Goal: Information Seeking & Learning: Check status

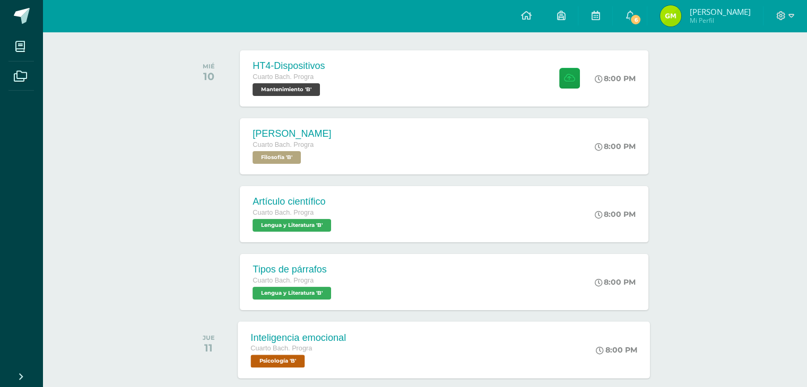
scroll to position [212, 0]
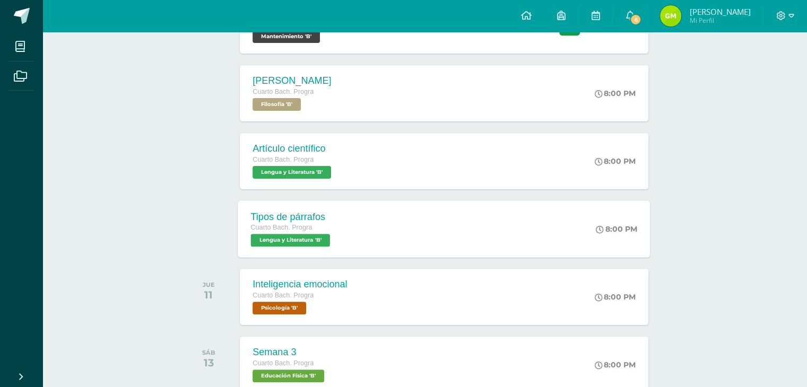
click at [271, 251] on div "Tipos de párrafos Cuarto [PERSON_NAME]. Progra Lengua y Literatura 'B'" at bounding box center [292, 229] width 108 height 57
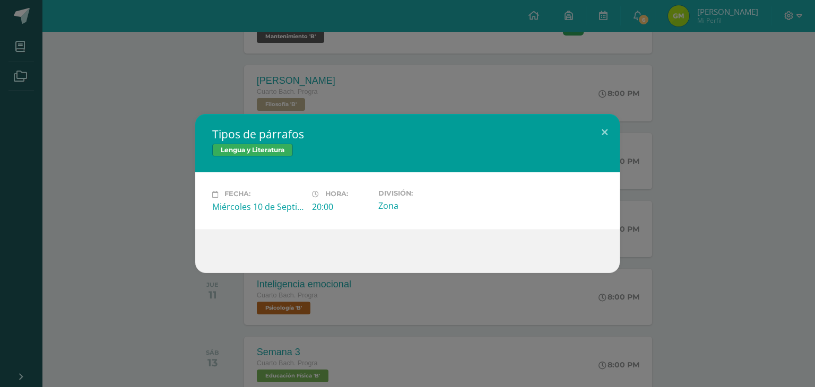
click at [735, 213] on div "Tipos de párrafos Lengua y Literatura Fecha: [DATE] Hora: 20:00 División:" at bounding box center [407, 193] width 806 height 159
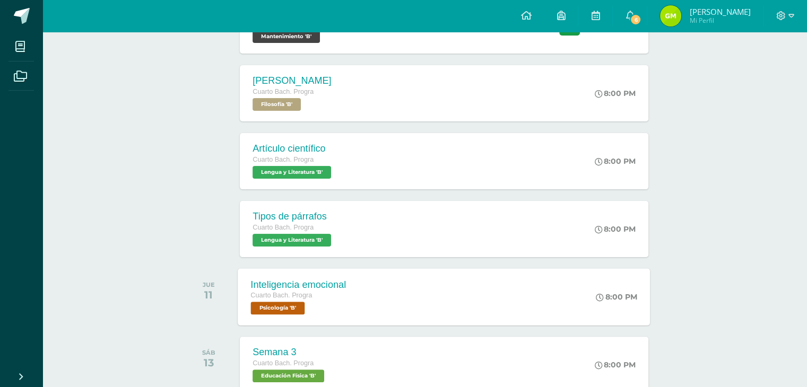
scroll to position [53, 0]
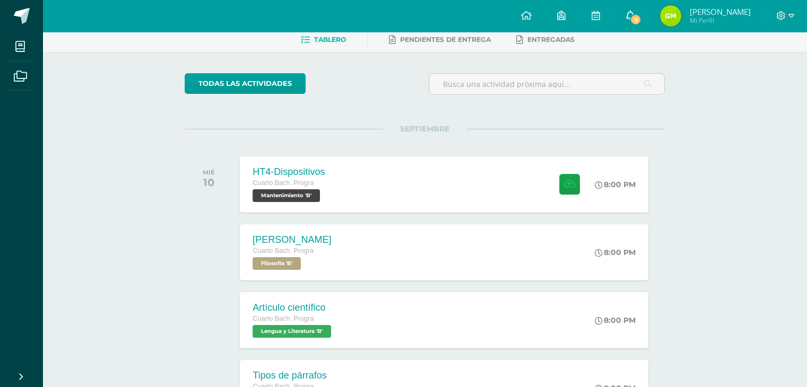
click at [632, 15] on link "6" at bounding box center [630, 16] width 34 height 32
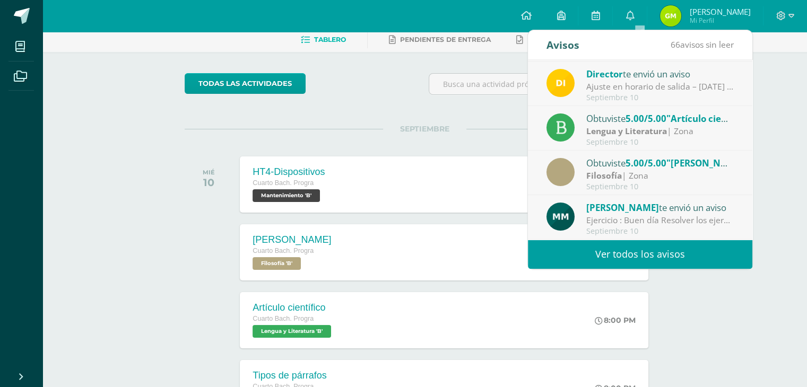
scroll to position [106, 0]
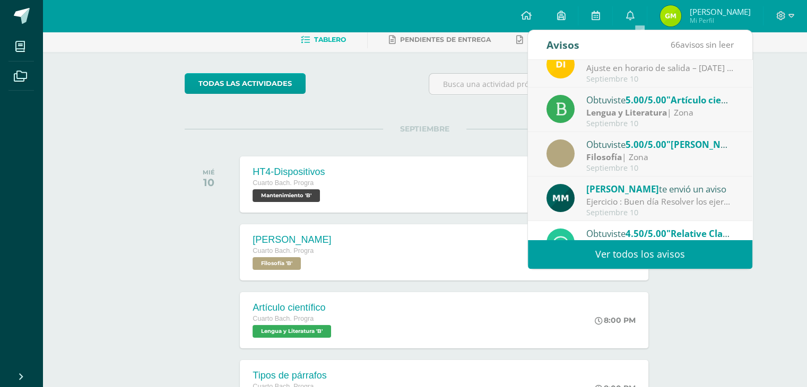
click at [623, 164] on div "Septiembre 10" at bounding box center [660, 168] width 148 height 9
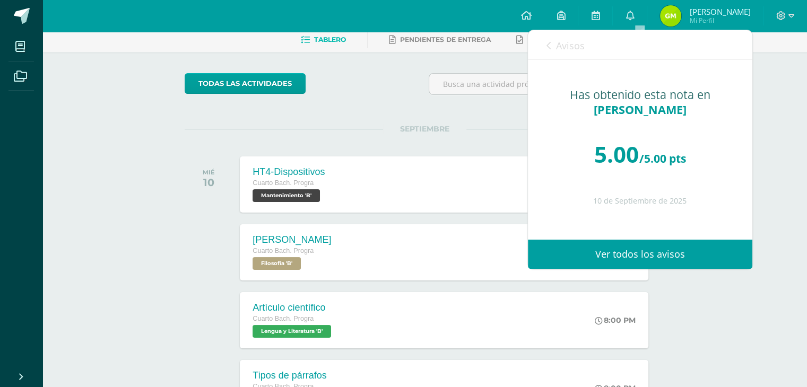
click at [565, 51] on span "Avisos" at bounding box center [570, 45] width 29 height 13
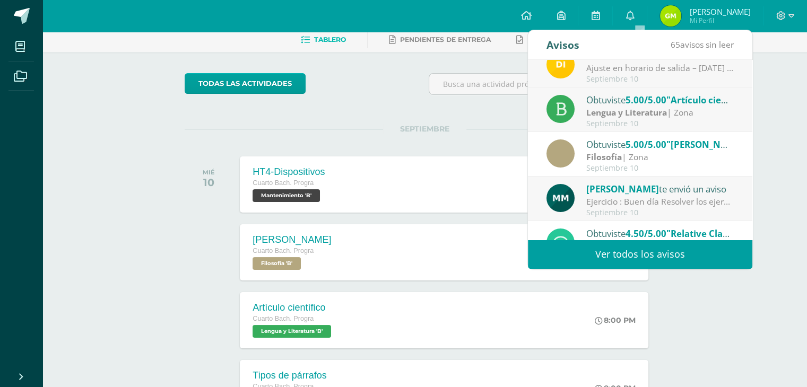
click at [621, 107] on strong "Lengua y Literatura" at bounding box center [626, 113] width 81 height 12
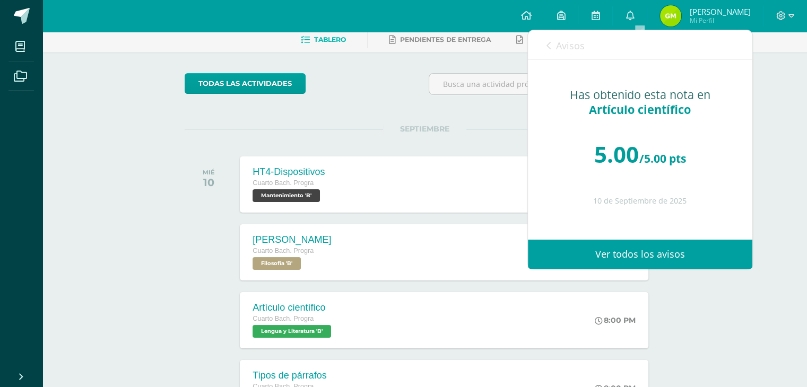
click at [580, 52] on link "Avisos" at bounding box center [565, 45] width 38 height 30
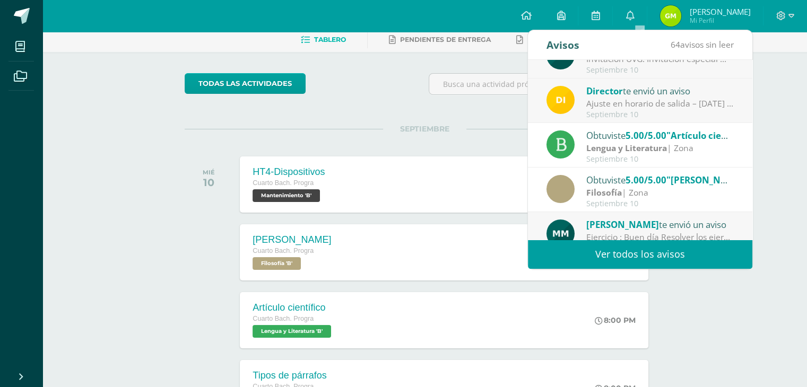
scroll to position [0, 0]
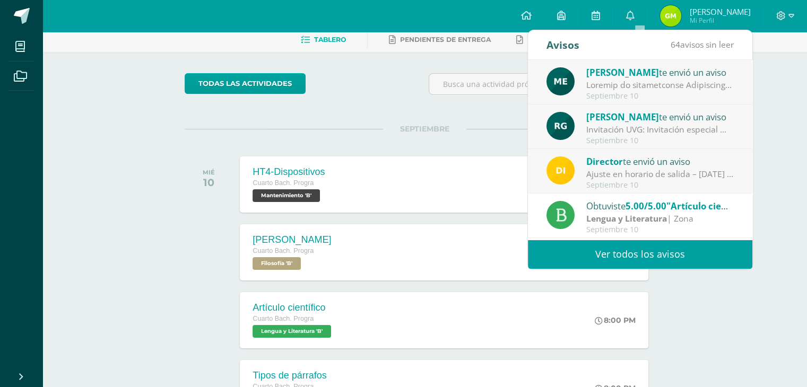
click at [671, 167] on div "Director te envió un aviso" at bounding box center [660, 161] width 148 height 14
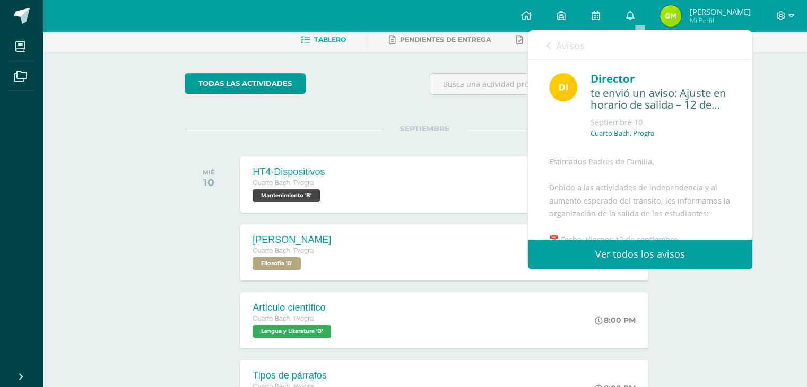
click at [562, 49] on span "Avisos" at bounding box center [570, 45] width 29 height 13
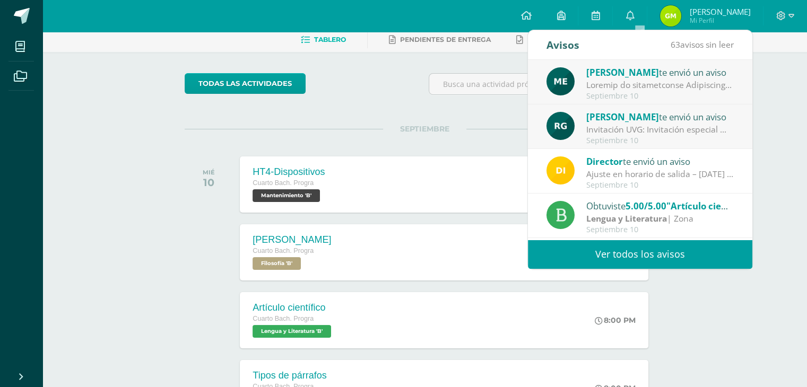
click at [630, 109] on div "[PERSON_NAME] te envió un aviso Invitación UVG: Invitación especial ✨ El progra…" at bounding box center [640, 127] width 224 height 45
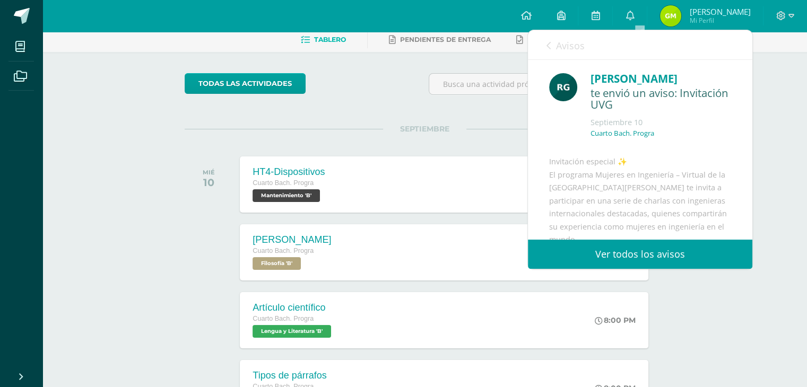
click at [568, 39] on span "Avisos" at bounding box center [570, 45] width 29 height 13
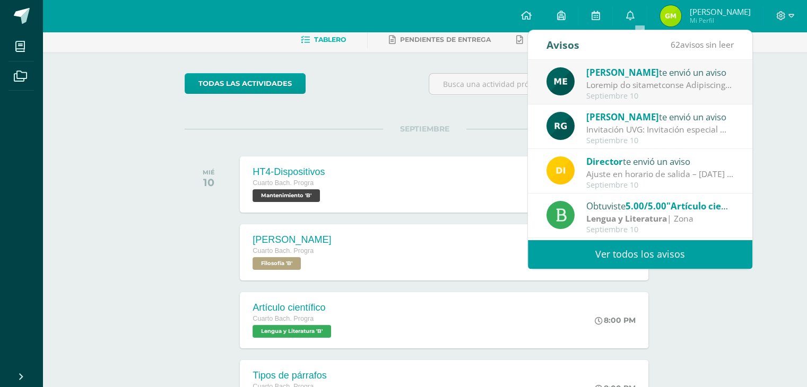
click at [622, 64] on div "[PERSON_NAME] te envió un aviso [DATE]" at bounding box center [640, 82] width 224 height 45
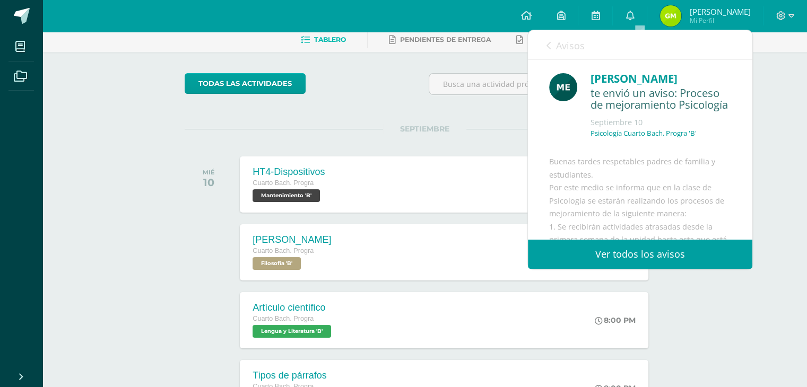
click at [563, 51] on span "Avisos" at bounding box center [570, 45] width 29 height 13
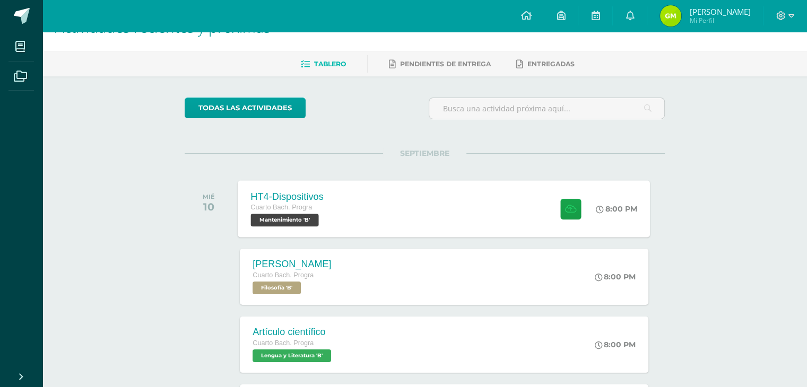
scroll to position [53, 0]
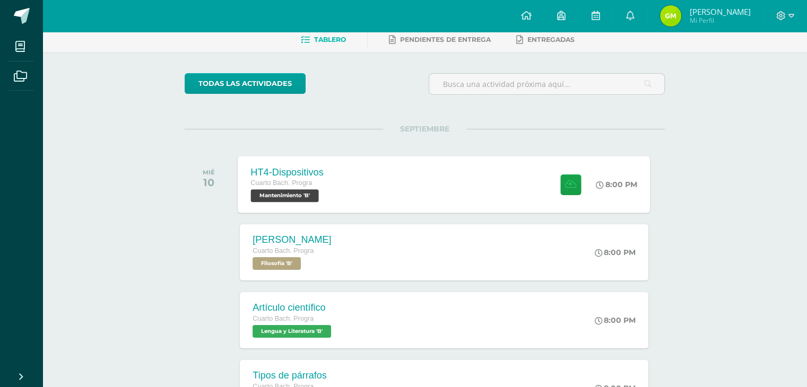
click at [424, 183] on div "HT4-Dispositivos Cuarto [PERSON_NAME]. Progra Mantenimiento 'B' 8:00 PM HT4-Dis…" at bounding box center [444, 184] width 412 height 57
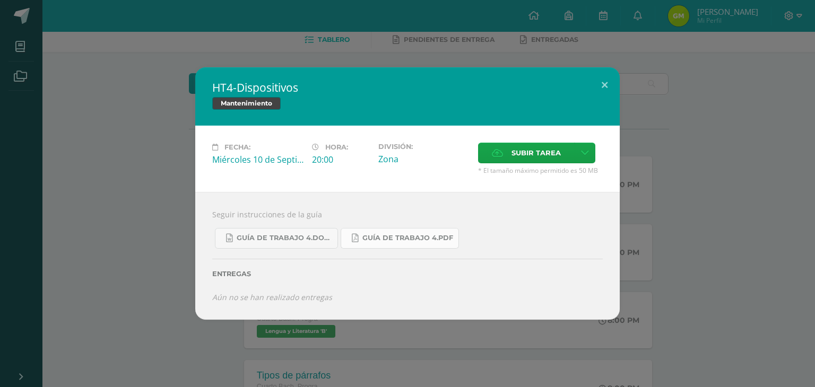
click at [375, 240] on span "Guía de trabajo 4.pdf" at bounding box center [407, 238] width 91 height 8
click at [163, 159] on div "HT4-Dispositivos Mantenimiento Fecha: [DATE] Hora: 20:00 División: Subir tarea" at bounding box center [407, 193] width 806 height 253
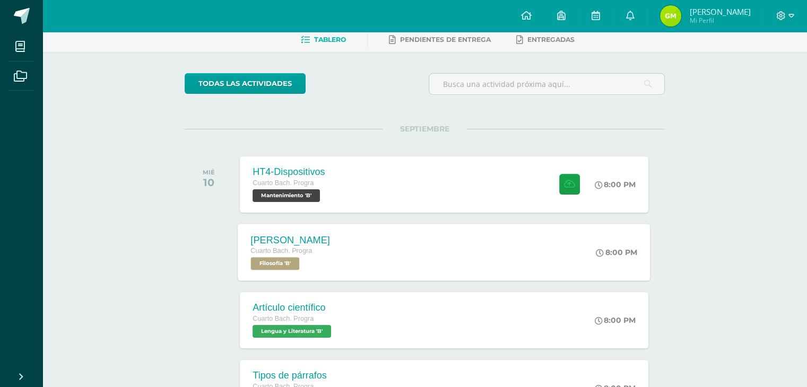
click at [361, 250] on div "[PERSON_NAME] Cuarto [PERSON_NAME]. Progra Filosofía 'B' 8:00 PM [PERSON_NAME] …" at bounding box center [444, 252] width 412 height 57
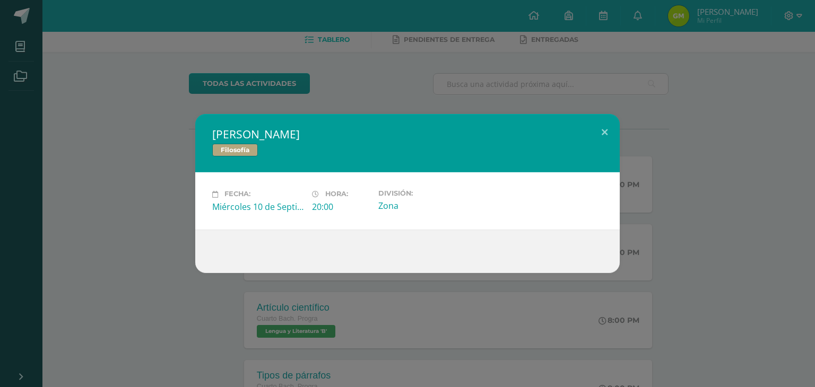
click at [136, 239] on div "[PERSON_NAME] Filosofía Fecha: [DATE] Hora: 20:00 División: Zona" at bounding box center [407, 193] width 806 height 159
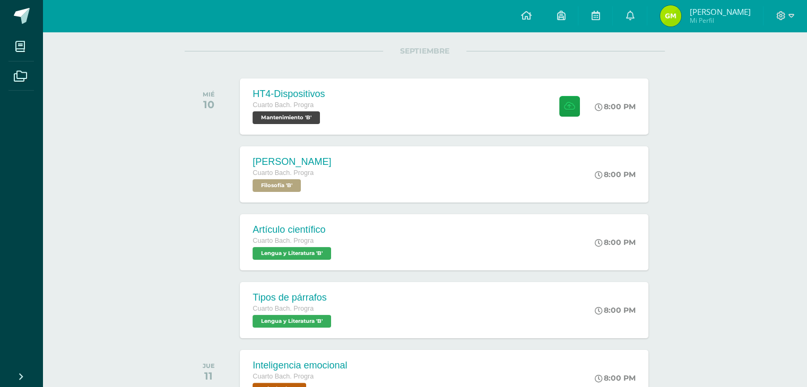
scroll to position [212, 0]
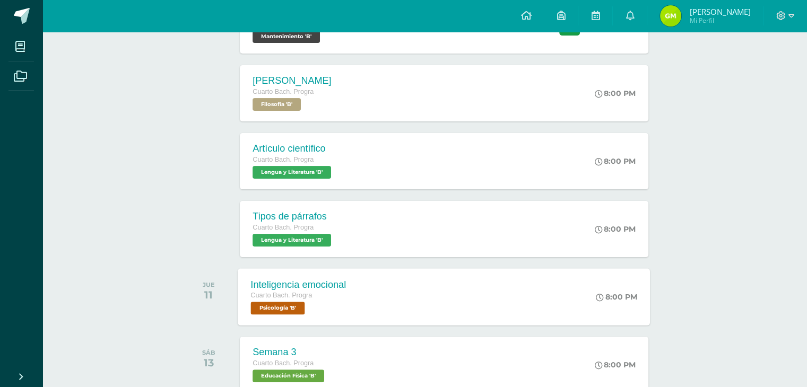
click at [351, 282] on div "Inteligencia emocional Cuarto [PERSON_NAME]. Progra Psicología 'B'" at bounding box center [298, 296] width 121 height 57
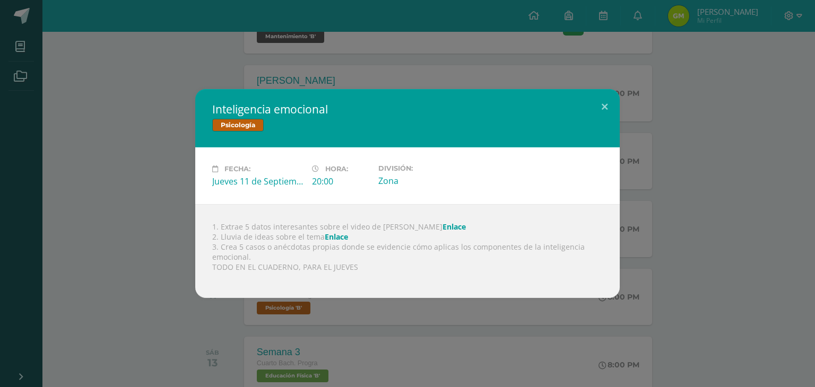
click at [57, 276] on div "Inteligencia emocional Psicología Fecha: Jueves 11 de Septiembre Hora: 20:00 Di…" at bounding box center [407, 193] width 806 height 209
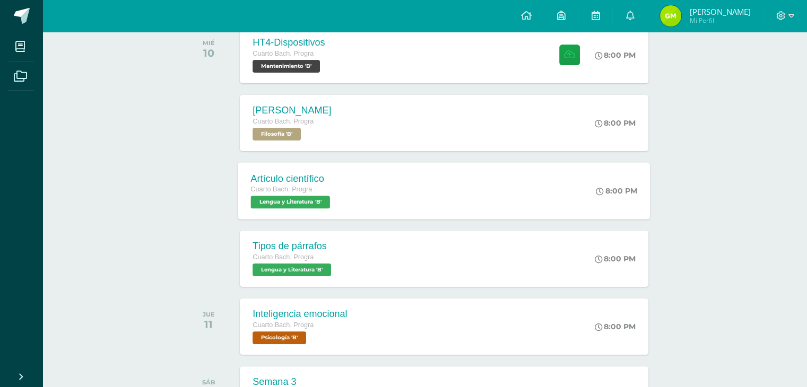
scroll to position [159, 0]
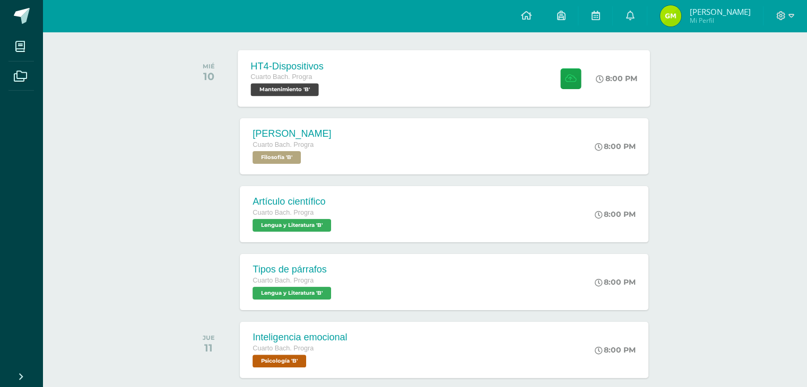
click at [348, 82] on div "HT4-Dispositivos Cuarto [PERSON_NAME]. Progra Mantenimiento 'B' 8:00 PM HT4-Dis…" at bounding box center [444, 78] width 412 height 57
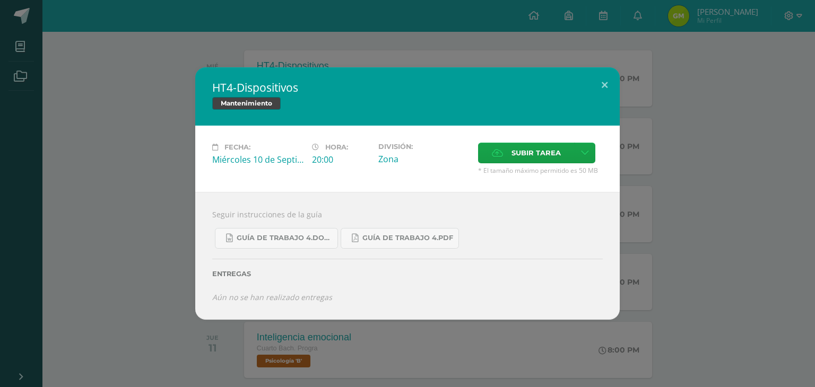
click at [90, 96] on div "HT4-Dispositivos Mantenimiento Fecha: [DATE] Hora: 20:00 División: Subir tarea" at bounding box center [407, 193] width 806 height 253
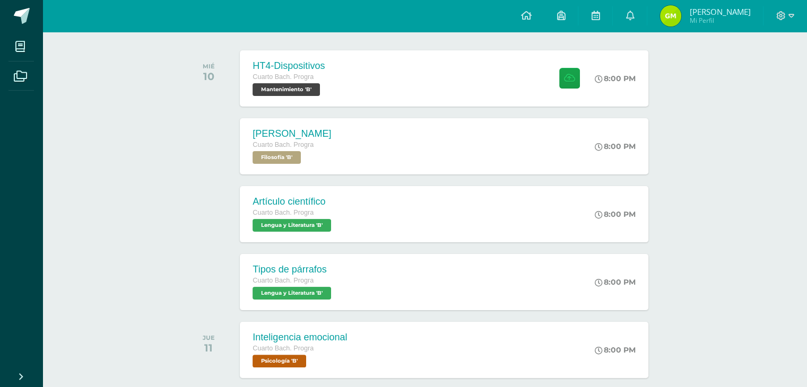
click at [701, 21] on span "Mi Perfil" at bounding box center [719, 20] width 61 height 9
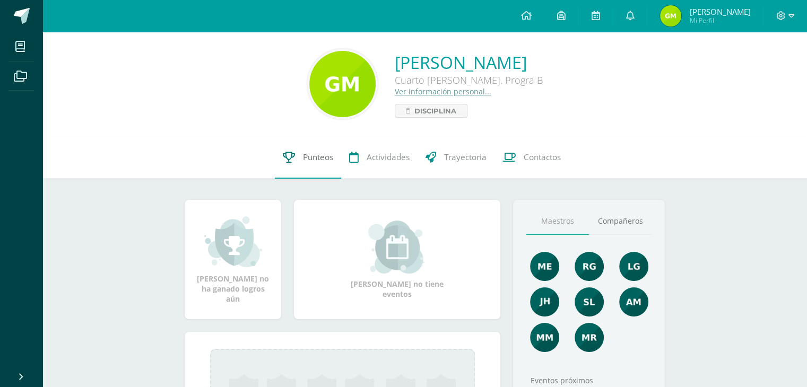
click at [311, 164] on link "Punteos" at bounding box center [308, 157] width 66 height 42
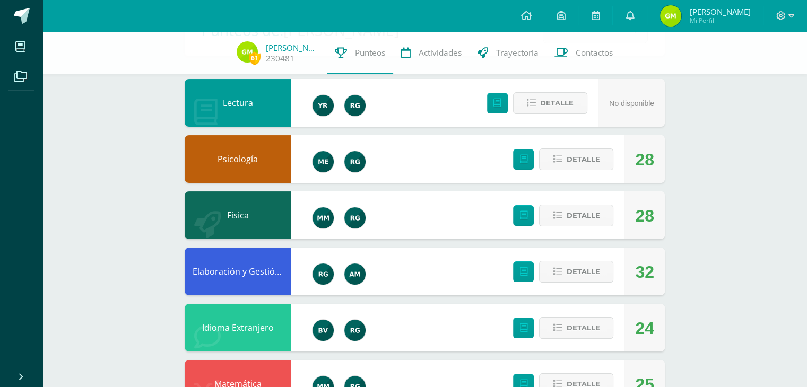
scroll to position [106, 0]
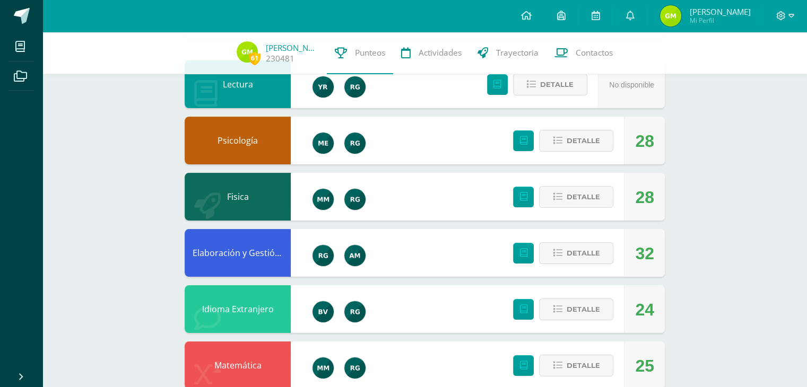
click at [584, 211] on div "Detalle" at bounding box center [560, 197] width 127 height 48
click at [586, 201] on span "Detalle" at bounding box center [582, 197] width 33 height 20
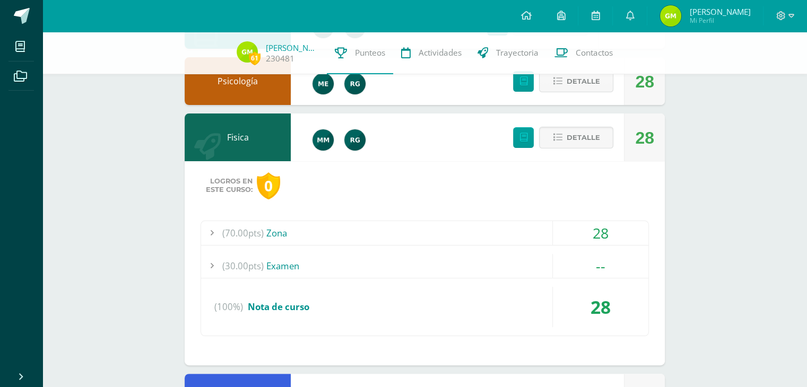
scroll to position [159, 0]
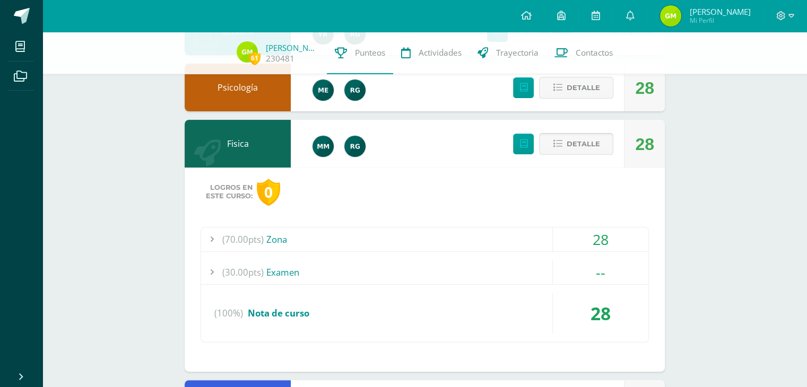
click at [591, 144] on span "Detalle" at bounding box center [582, 144] width 33 height 20
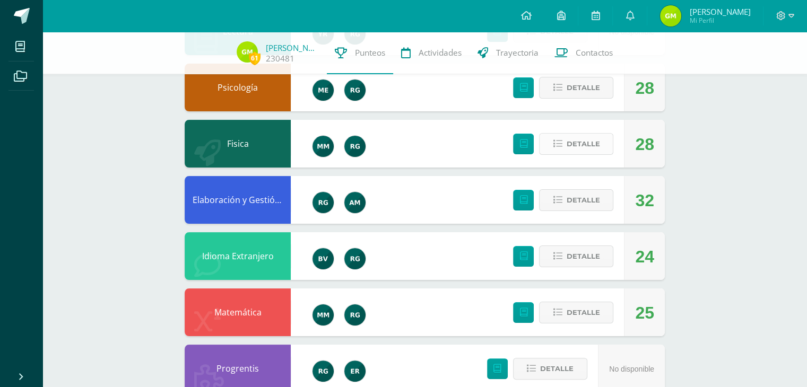
click at [591, 144] on span "Detalle" at bounding box center [582, 144] width 33 height 20
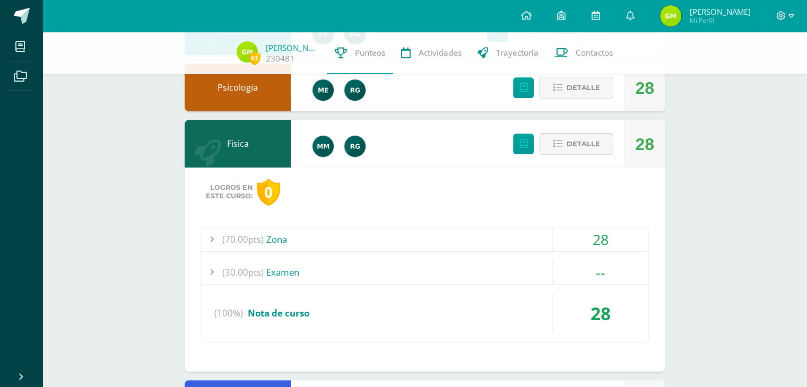
click at [591, 144] on span "Detalle" at bounding box center [582, 144] width 33 height 20
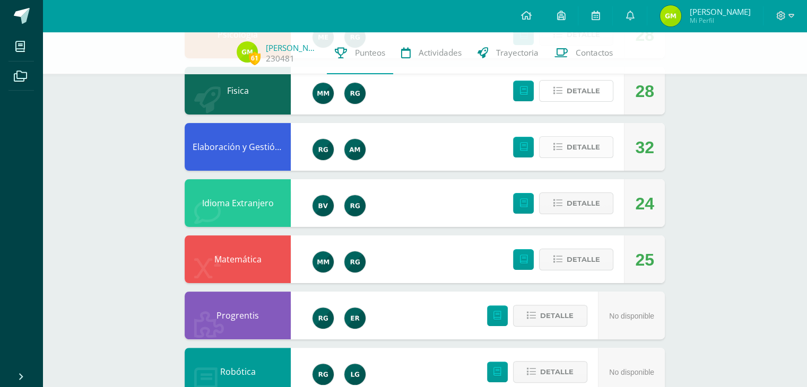
scroll to position [265, 0]
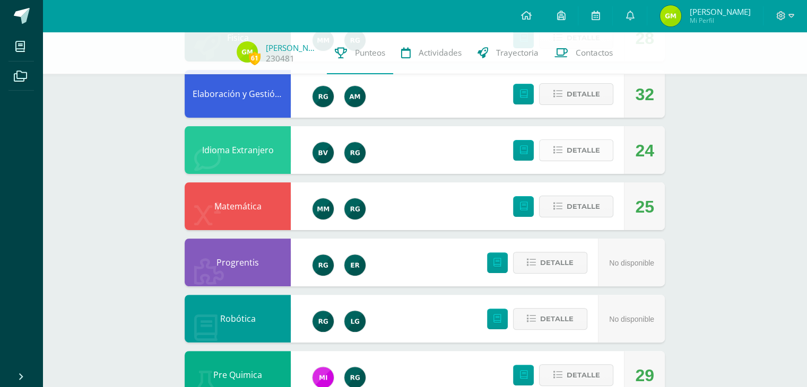
click at [579, 148] on span "Detalle" at bounding box center [582, 151] width 33 height 20
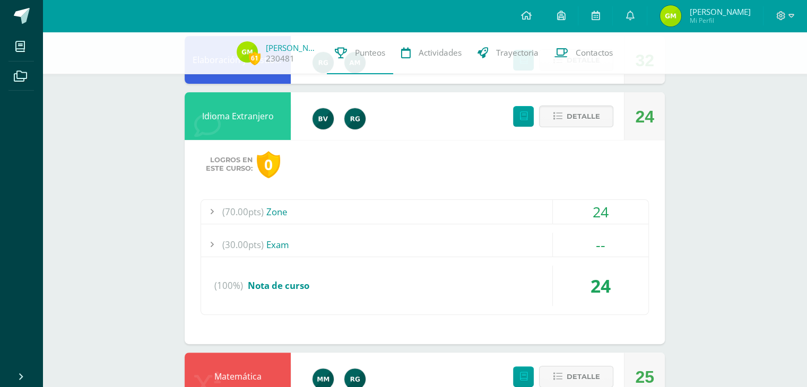
scroll to position [318, 0]
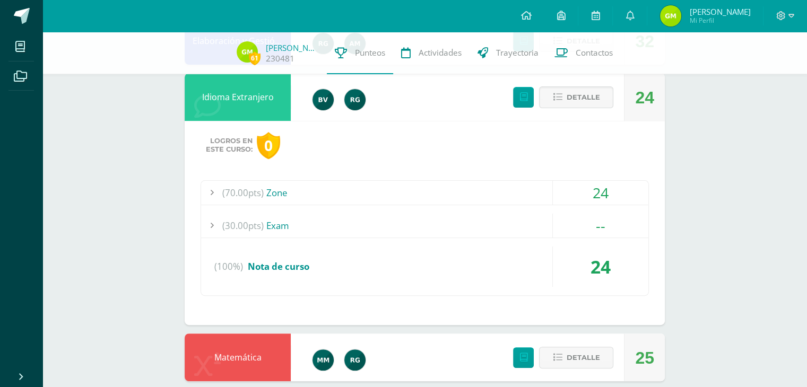
click at [204, 194] on div at bounding box center [211, 193] width 21 height 24
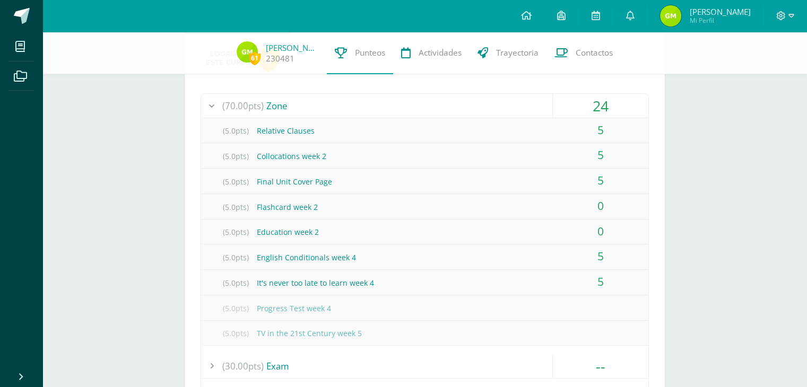
scroll to position [424, 0]
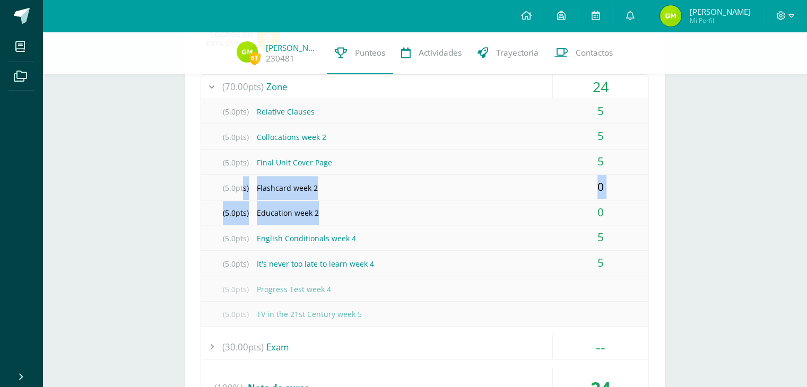
drag, startPoint x: 325, startPoint y: 217, endPoint x: 240, endPoint y: 185, distance: 90.9
click at [240, 185] on div "(5.0pts) Relative Clauses 5 (5.0pts) Collocations week 2 5 (5.0pts) Final Unit …" at bounding box center [424, 213] width 447 height 228
click at [369, 205] on div "(5.0pts) Education week 2" at bounding box center [424, 213] width 447 height 24
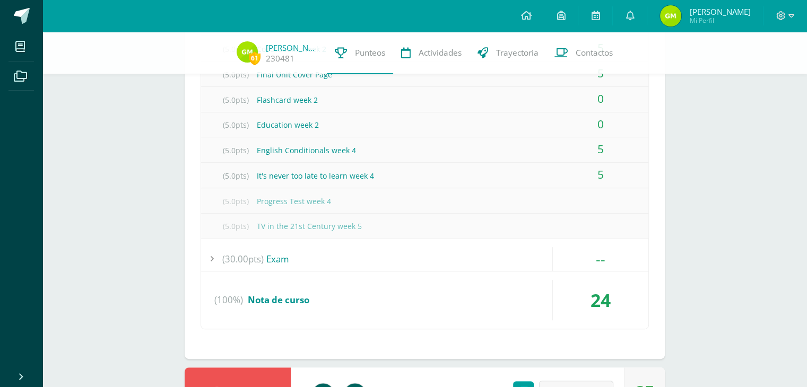
scroll to position [531, 0]
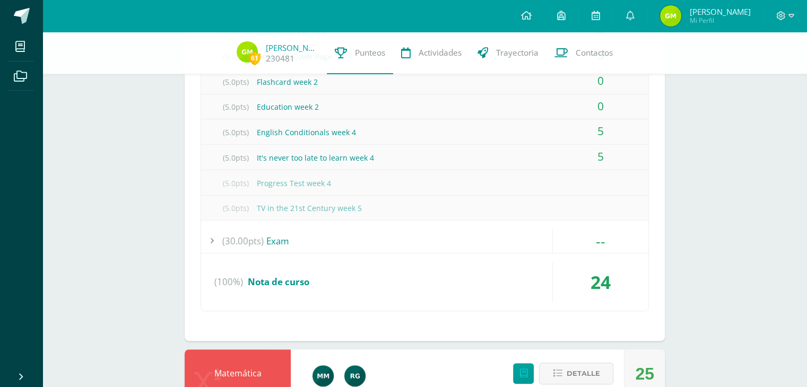
click at [218, 247] on div at bounding box center [211, 241] width 21 height 24
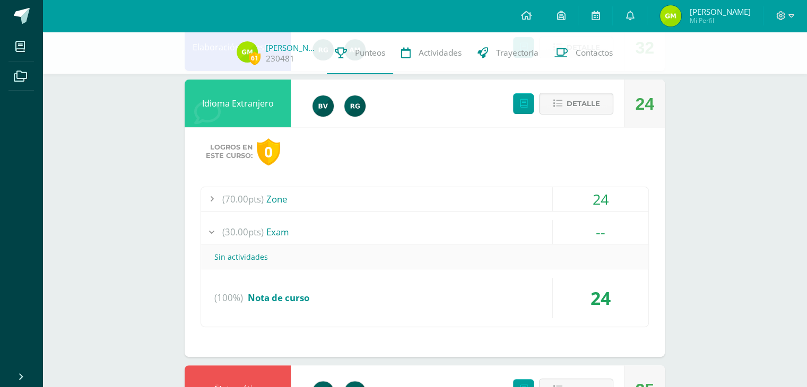
scroll to position [259, 0]
click at [257, 194] on span "(70.00pts)" at bounding box center [242, 199] width 41 height 24
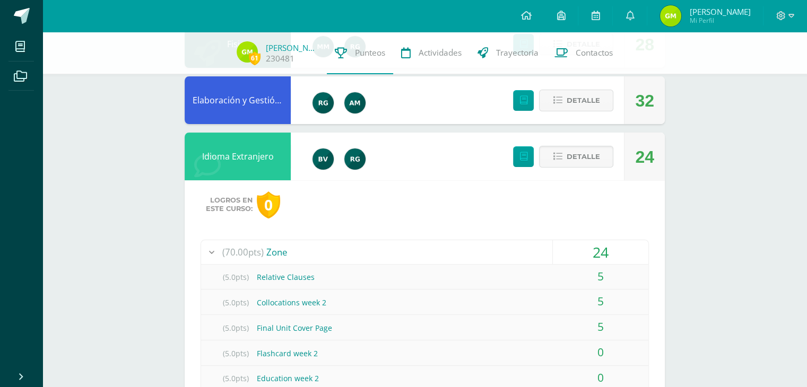
scroll to position [365, 0]
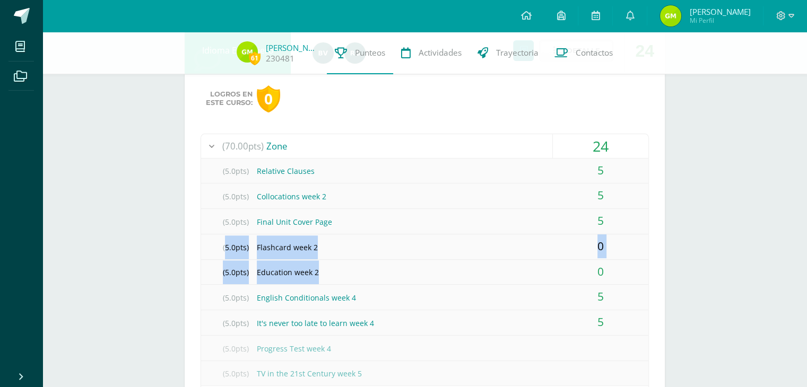
drag, startPoint x: 321, startPoint y: 271, endPoint x: 221, endPoint y: 240, distance: 104.7
click at [221, 240] on div "(5.0pts) Relative Clauses 5 (5.0pts) Collocations week 2 5 (5.0pts) Final Unit …" at bounding box center [424, 273] width 447 height 228
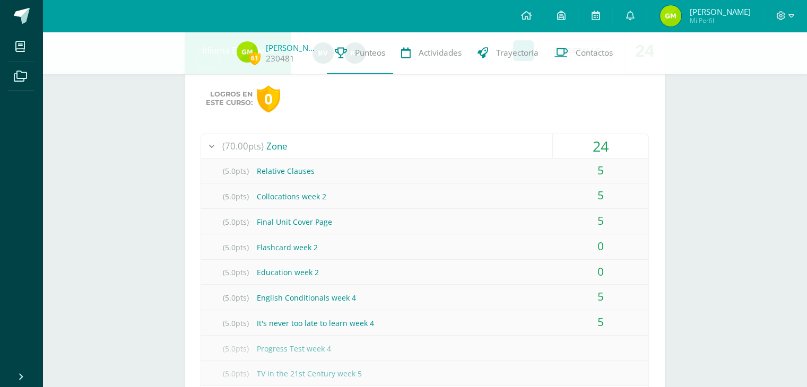
click at [426, 140] on div "(70.00pts) Zone" at bounding box center [424, 146] width 447 height 24
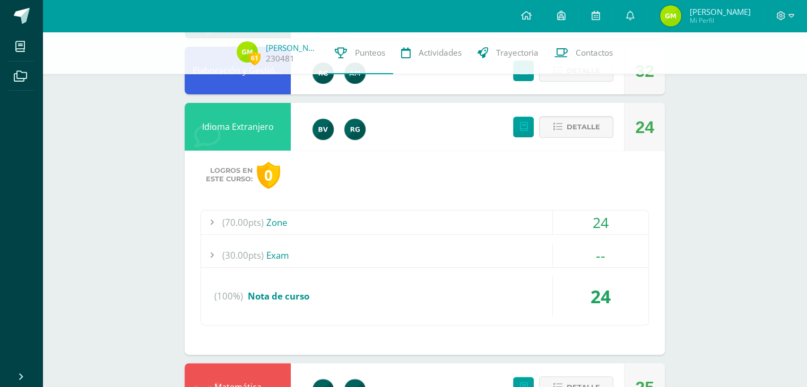
scroll to position [259, 0]
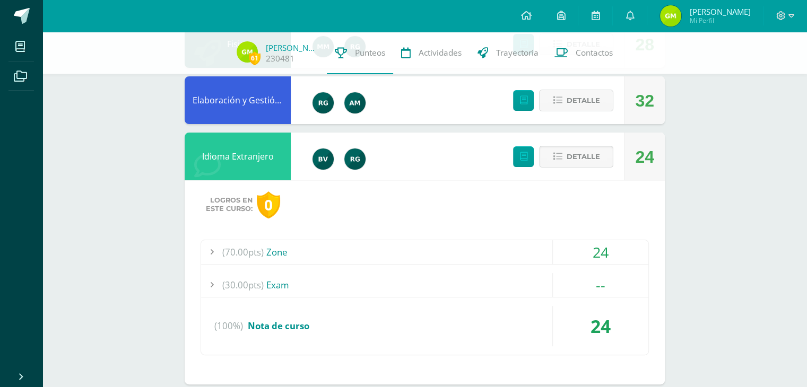
click at [582, 148] on span "Detalle" at bounding box center [582, 157] width 33 height 20
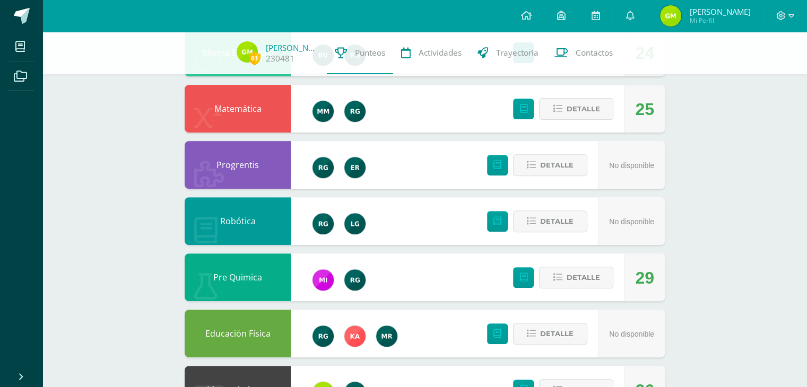
scroll to position [365, 0]
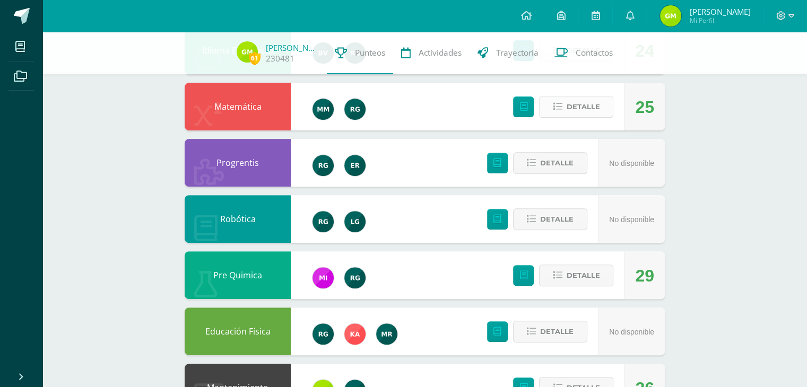
click at [584, 114] on span "Detalle" at bounding box center [582, 107] width 33 height 20
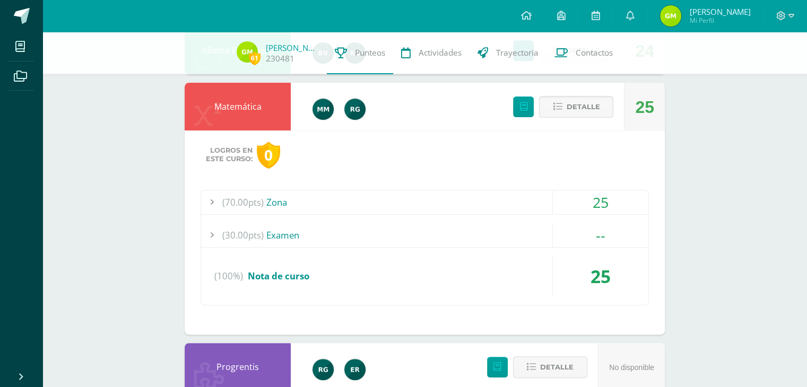
click at [310, 176] on div "Logros en este curso: 0 (70.00pts) Zona 25 (5.0pts) Corrección de Examen 5" at bounding box center [425, 233] width 480 height 204
click at [267, 199] on div "(70.00pts) Zona" at bounding box center [424, 202] width 447 height 24
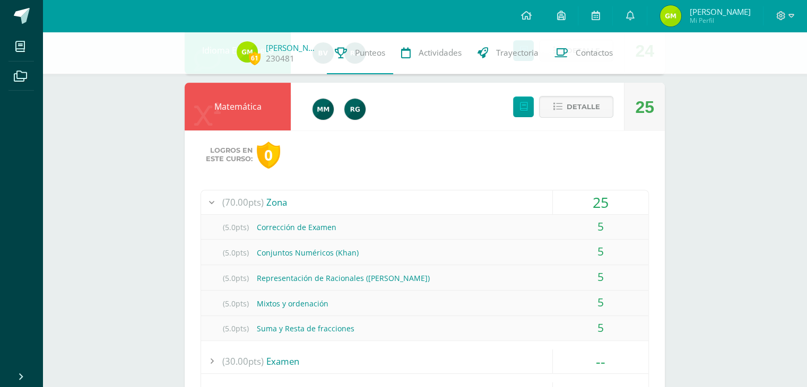
click at [240, 199] on span "(70.00pts)" at bounding box center [242, 202] width 41 height 24
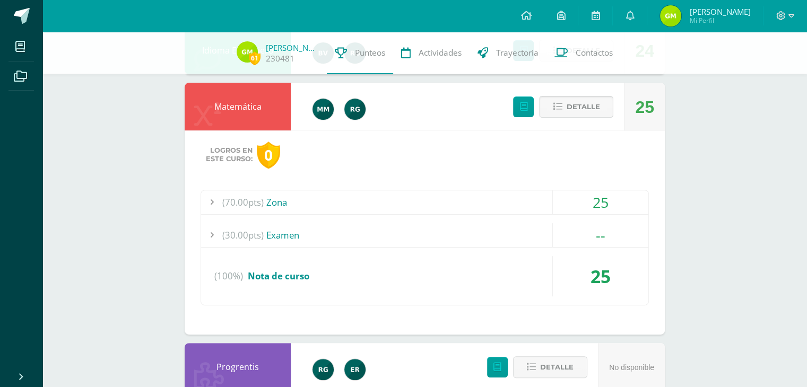
click at [569, 106] on span "Detalle" at bounding box center [582, 107] width 33 height 20
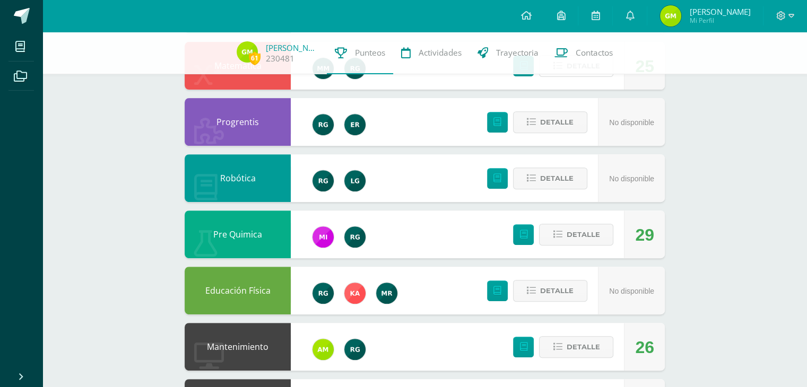
scroll to position [471, 0]
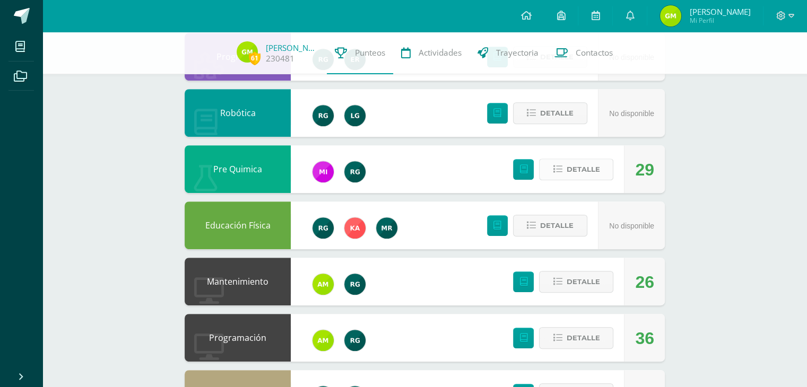
click at [560, 175] on button "Detalle" at bounding box center [576, 170] width 74 height 22
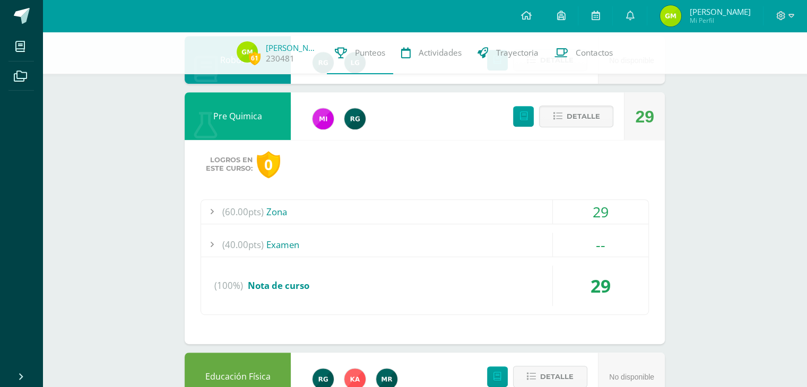
click at [271, 201] on div "(60.00pts) Zona" at bounding box center [424, 212] width 447 height 24
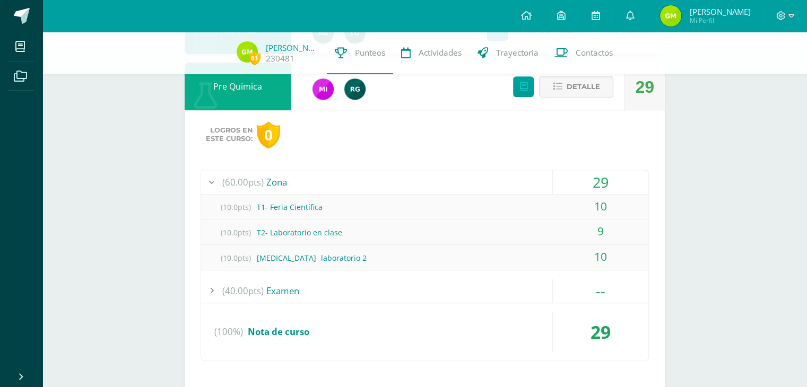
scroll to position [577, 0]
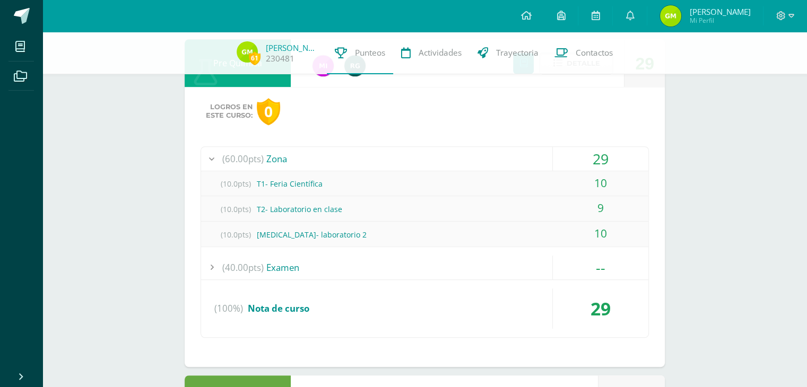
click at [239, 149] on span "(60.00pts)" at bounding box center [242, 159] width 41 height 24
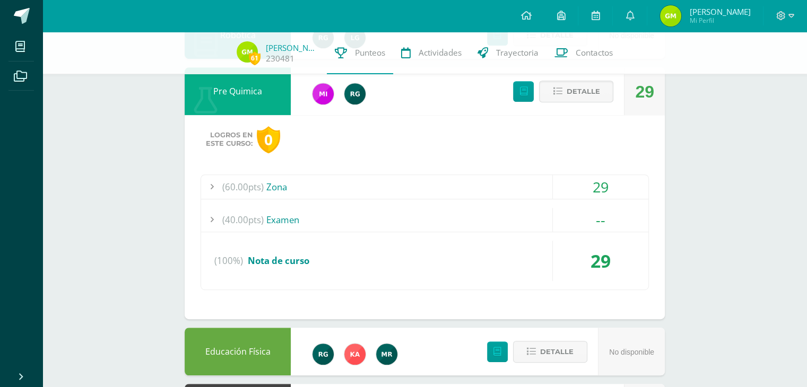
scroll to position [524, 0]
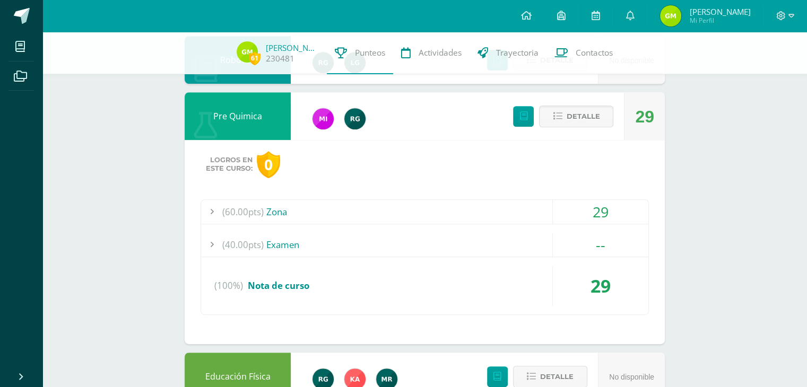
click at [614, 120] on div "Detalle" at bounding box center [560, 116] width 127 height 48
click at [596, 117] on span "Detalle" at bounding box center [582, 117] width 33 height 20
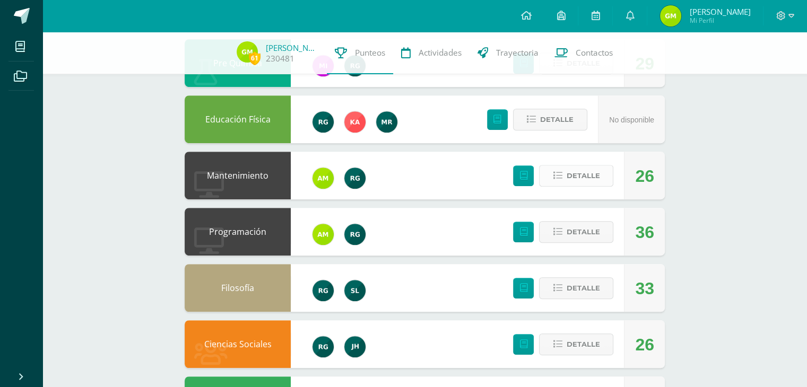
click at [580, 181] on span "Detalle" at bounding box center [582, 176] width 33 height 20
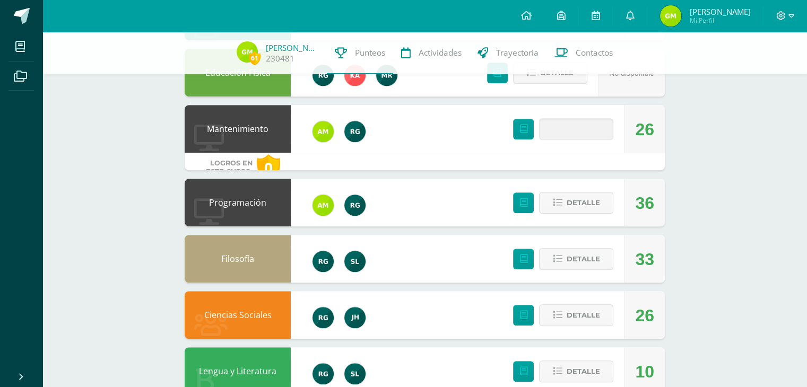
scroll to position [630, 0]
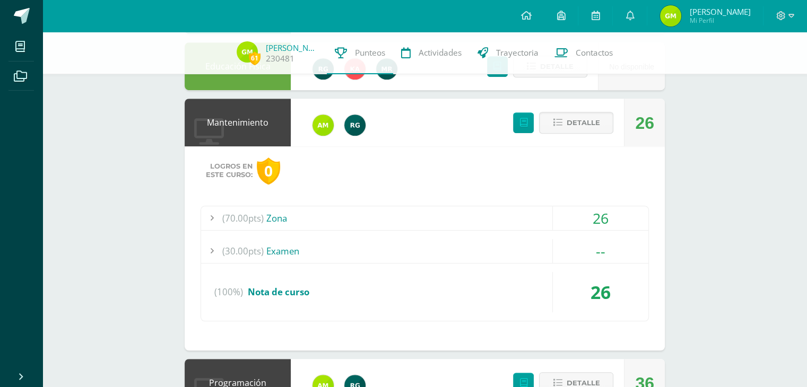
click at [314, 232] on div "(70.00pts) Zona 26 (10.0pts) HT2-Almacenamiento 10 (10.0pts) HT3-Bateria (10.0p…" at bounding box center [425, 264] width 448 height 116
click at [314, 221] on div "(70.00pts) Zona" at bounding box center [424, 218] width 447 height 24
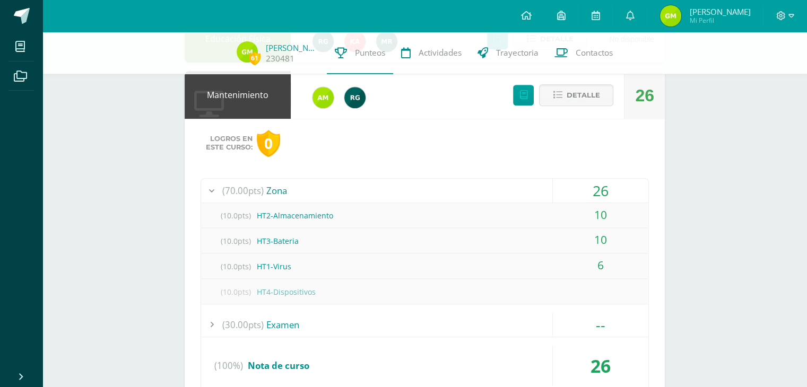
scroll to position [683, 0]
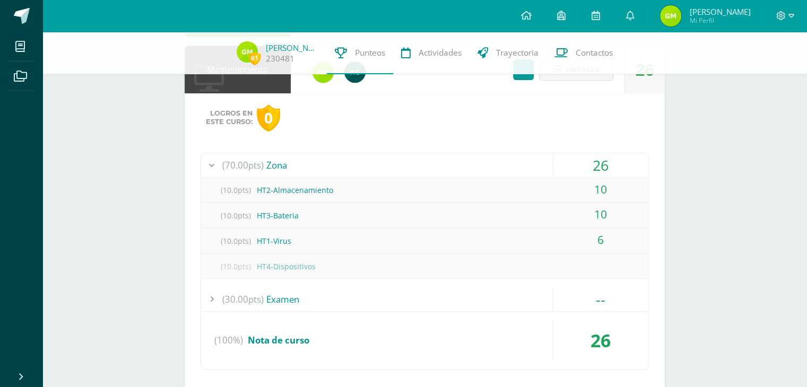
click at [267, 240] on div "(10.0pts) HT1-Virus" at bounding box center [424, 241] width 447 height 24
click at [258, 168] on span "(70.00pts)" at bounding box center [242, 165] width 41 height 24
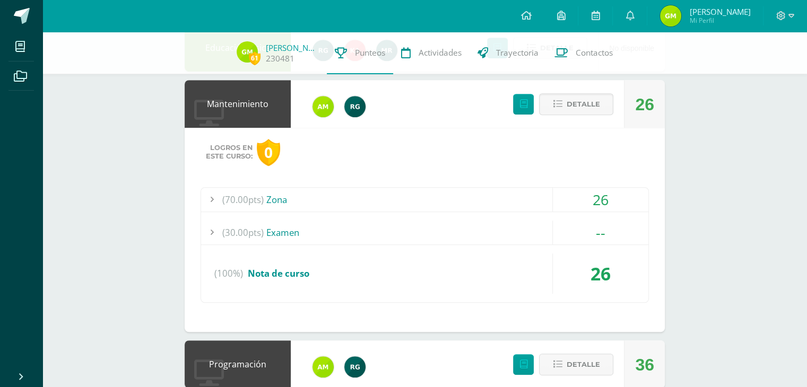
scroll to position [630, 0]
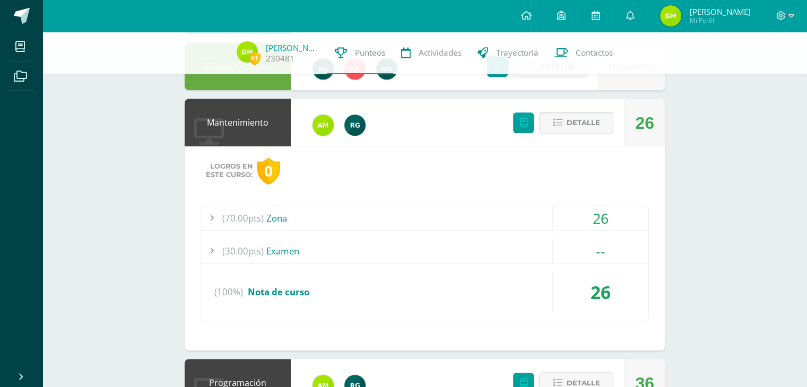
click at [594, 119] on span "Detalle" at bounding box center [582, 123] width 33 height 20
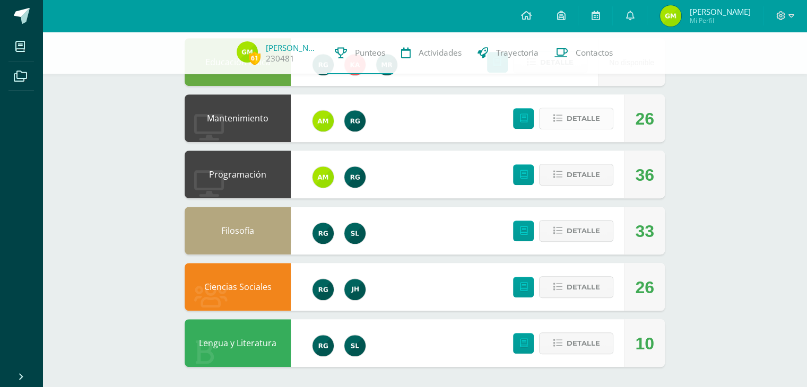
scroll to position [636, 0]
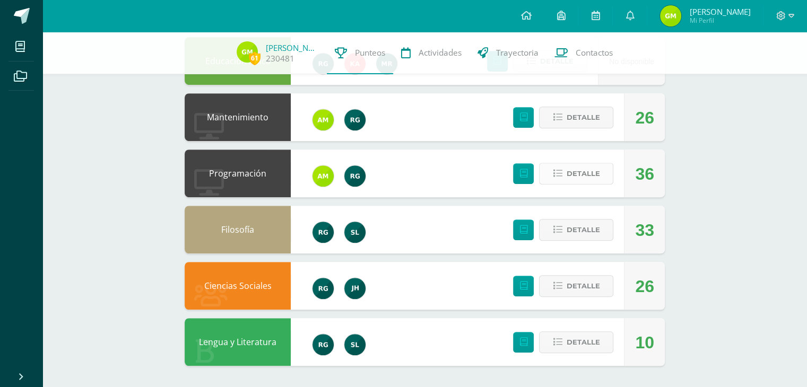
click at [585, 172] on span "Detalle" at bounding box center [582, 174] width 33 height 20
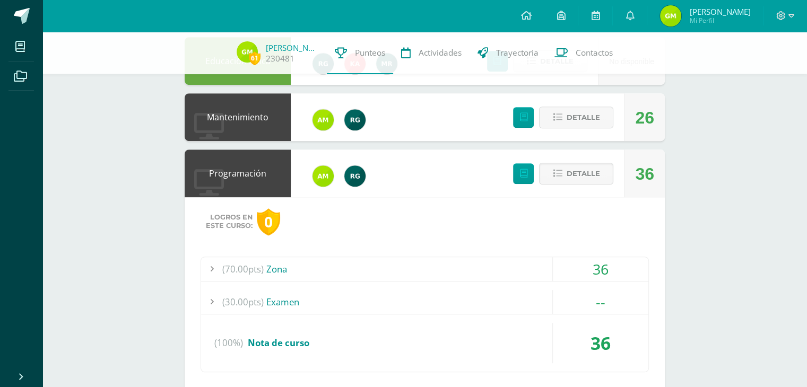
scroll to position [689, 0]
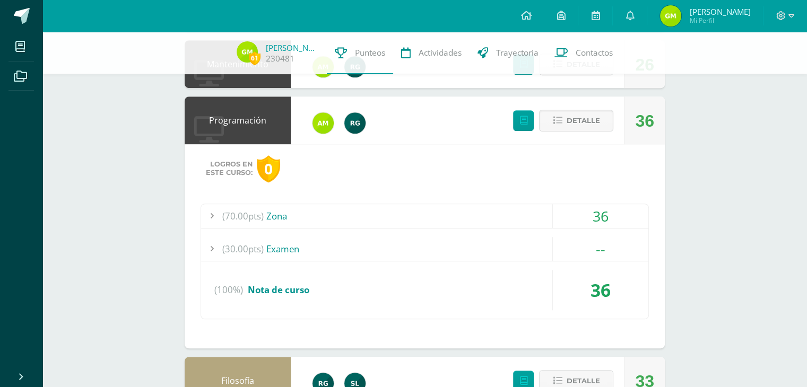
click at [300, 243] on div "(30.00pts) Examen" at bounding box center [424, 249] width 447 height 24
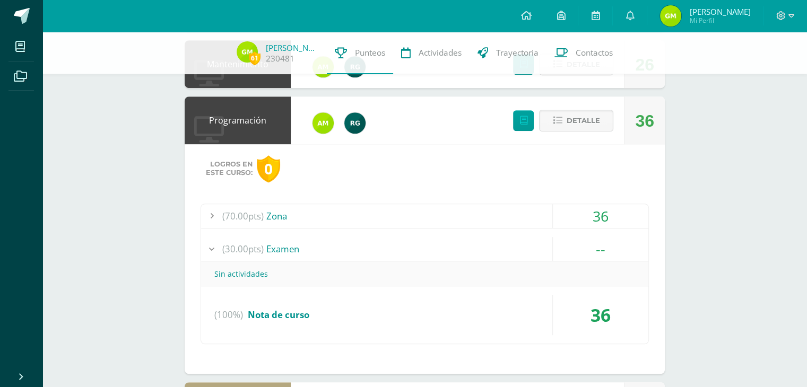
click at [280, 257] on div "(30.00pts) Examen" at bounding box center [424, 249] width 447 height 24
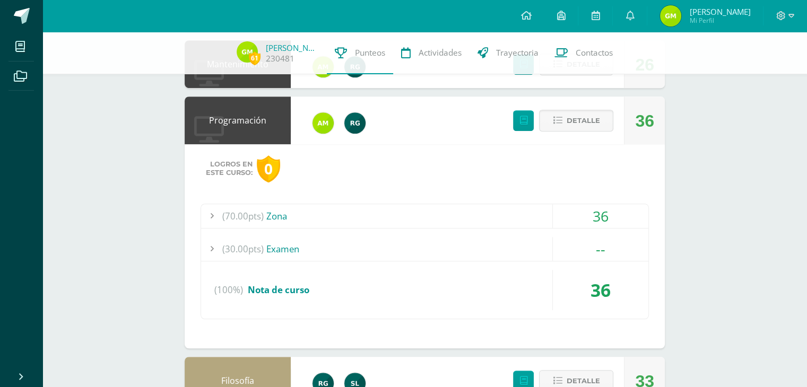
click at [255, 223] on span "(70.00pts)" at bounding box center [242, 216] width 41 height 24
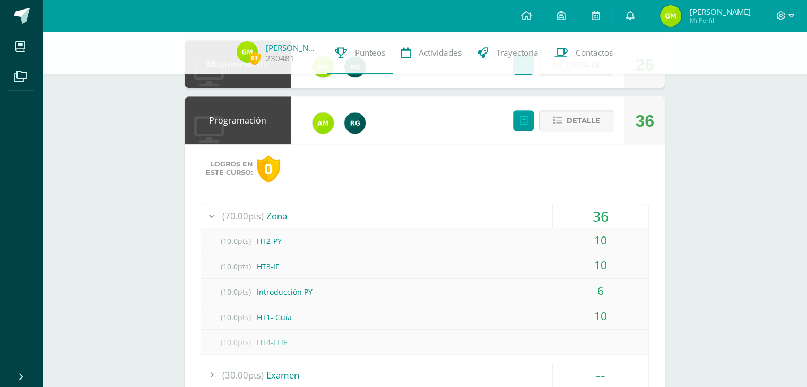
click at [233, 218] on span "(70.00pts)" at bounding box center [242, 216] width 41 height 24
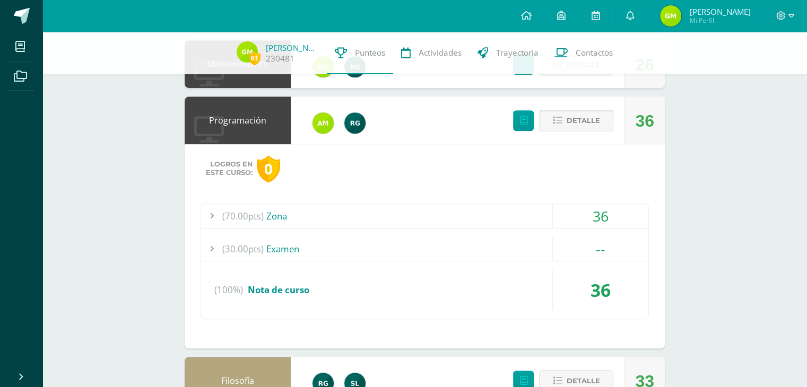
click at [585, 119] on span "Detalle" at bounding box center [582, 121] width 33 height 20
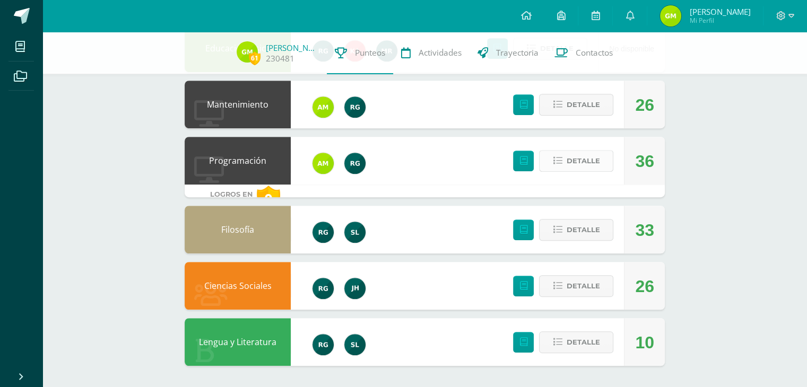
scroll to position [636, 0]
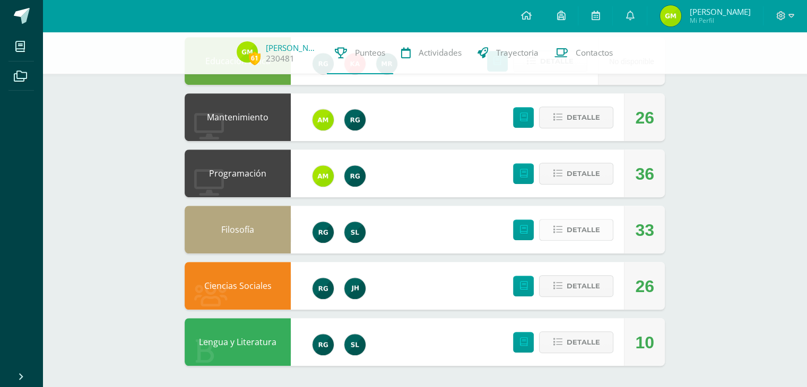
click at [589, 232] on span "Detalle" at bounding box center [582, 230] width 33 height 20
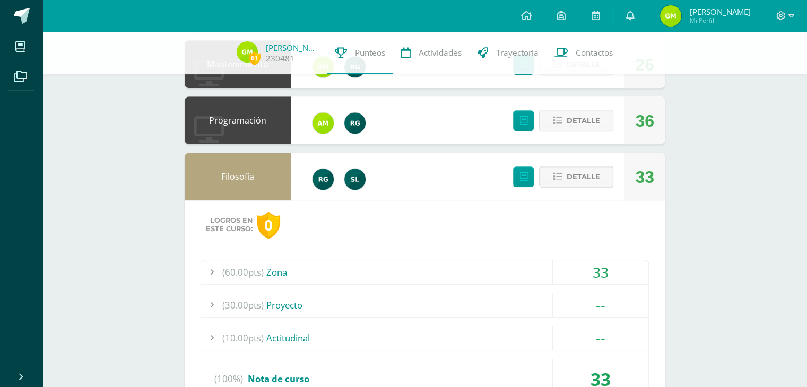
click at [219, 272] on div at bounding box center [211, 273] width 21 height 24
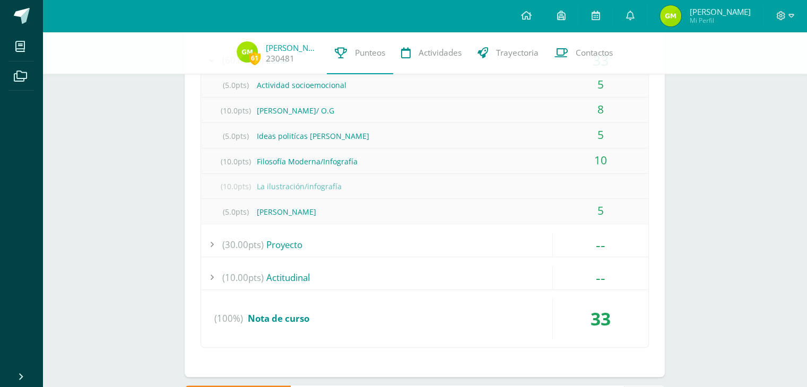
scroll to position [689, 0]
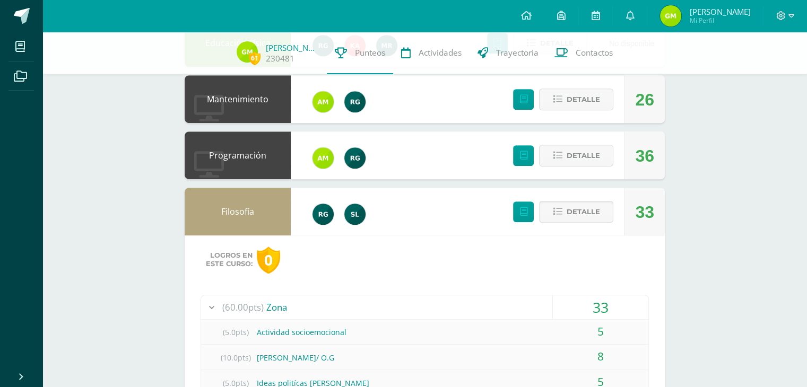
scroll to position [652, 0]
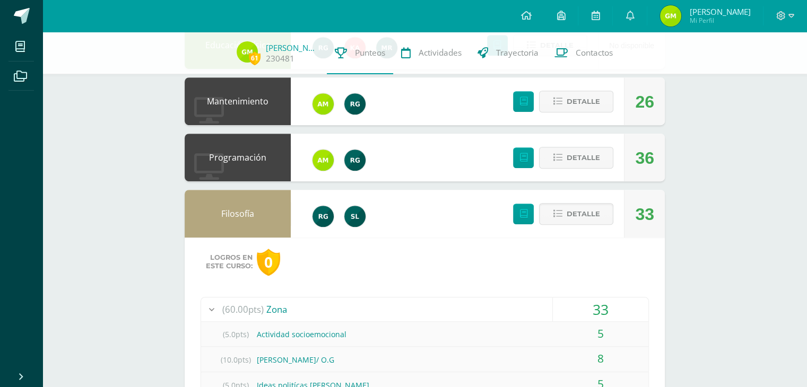
click at [577, 195] on div "Detalle" at bounding box center [560, 214] width 127 height 48
click at [577, 220] on span "Detalle" at bounding box center [582, 214] width 33 height 20
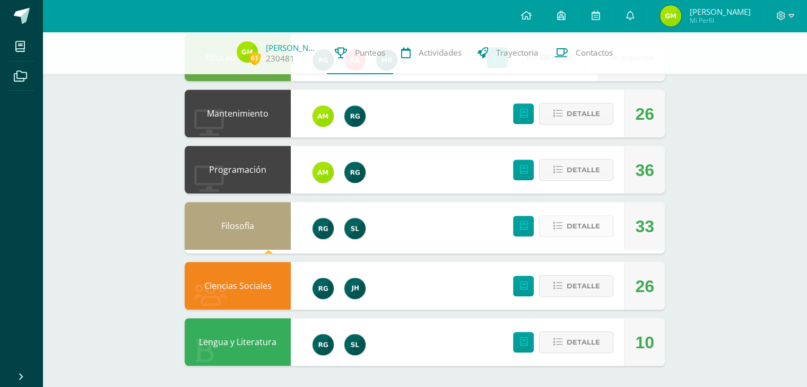
scroll to position [636, 0]
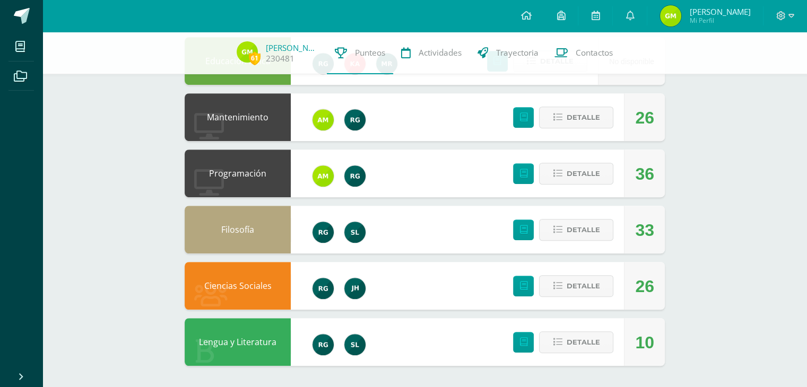
click at [586, 301] on div "Detalle" at bounding box center [560, 286] width 127 height 48
click at [584, 290] on span "Detalle" at bounding box center [582, 286] width 33 height 20
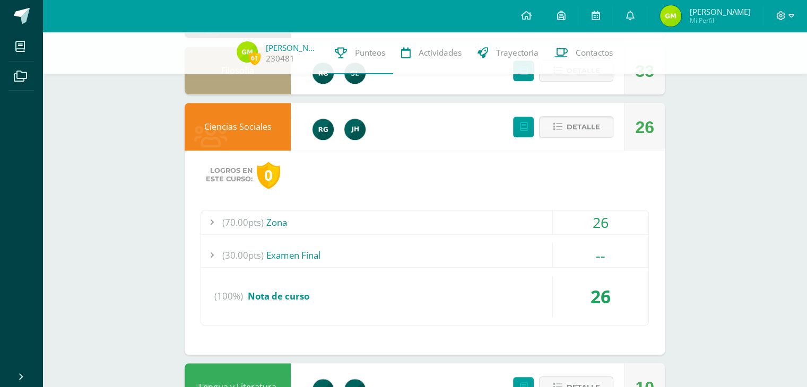
click at [271, 216] on div "(70.00pts) Zona" at bounding box center [424, 223] width 447 height 24
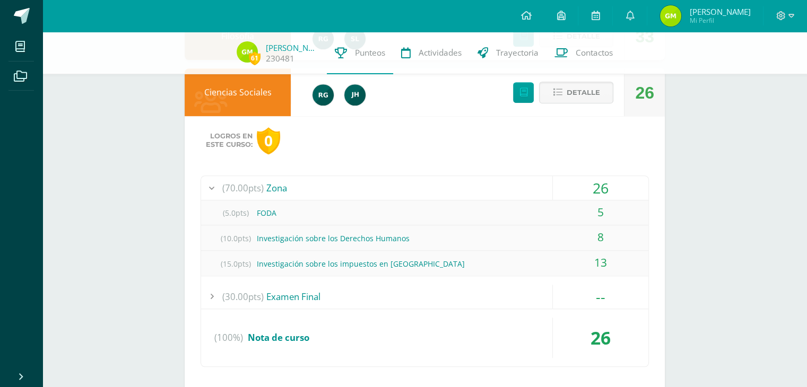
scroll to position [848, 0]
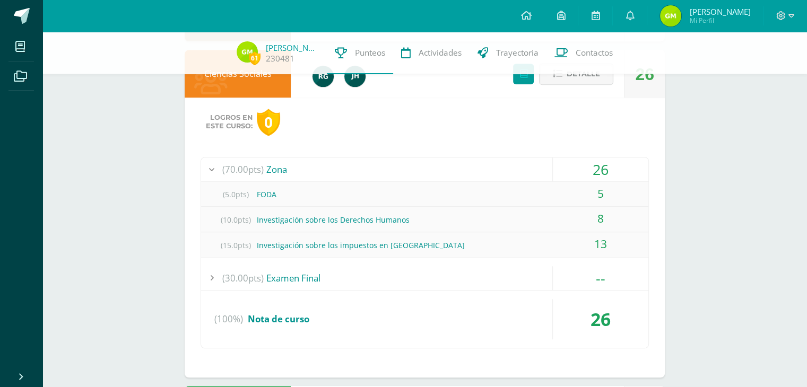
click at [224, 171] on span "(70.00pts)" at bounding box center [242, 170] width 41 height 24
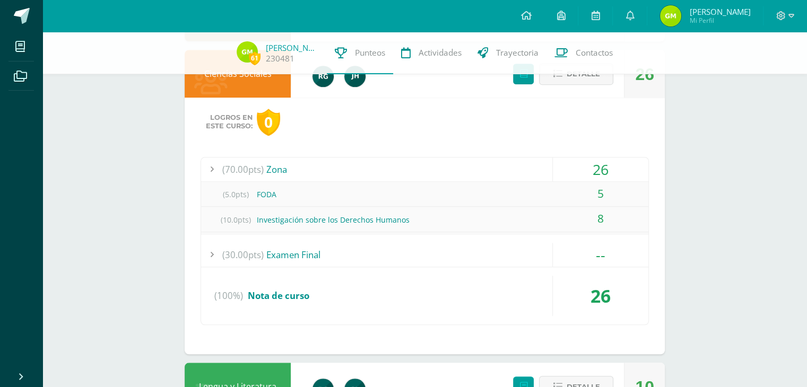
scroll to position [839, 0]
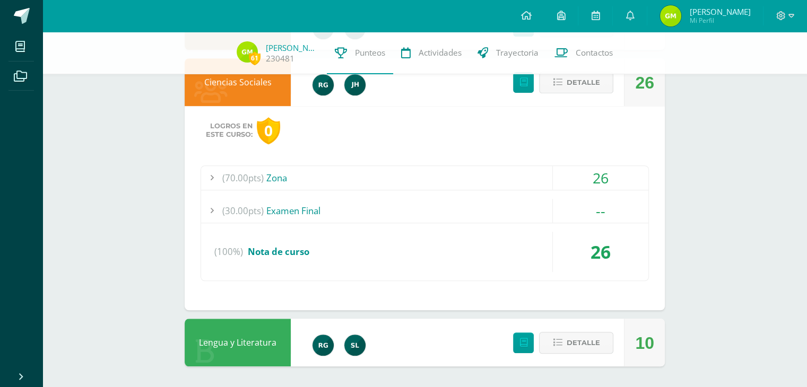
click at [567, 82] on span "Detalle" at bounding box center [582, 83] width 33 height 20
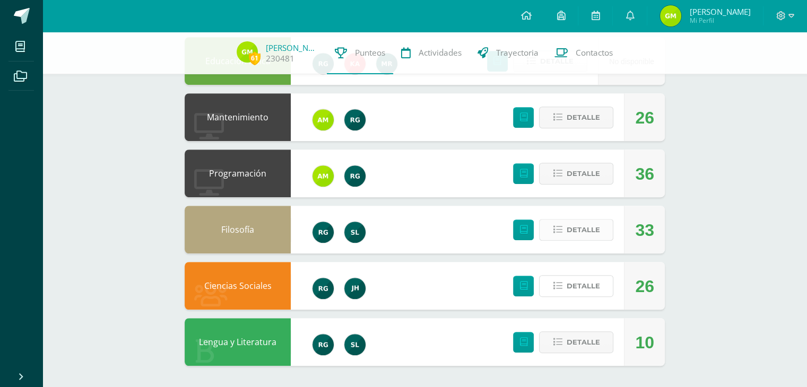
scroll to position [636, 0]
click at [603, 355] on div "Detalle" at bounding box center [560, 342] width 127 height 48
click at [593, 342] on span "Detalle" at bounding box center [582, 343] width 33 height 20
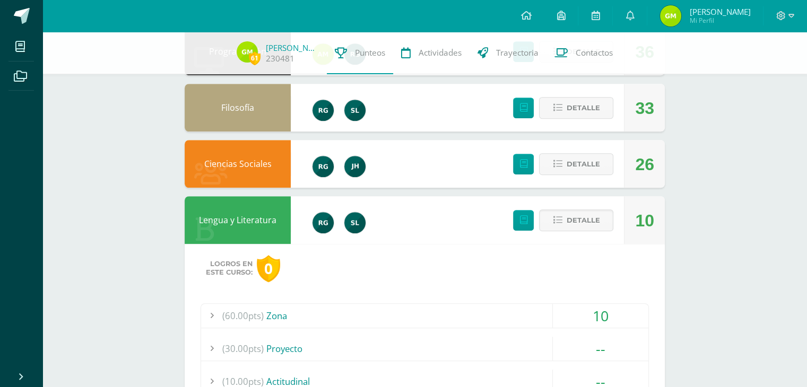
scroll to position [848, 0]
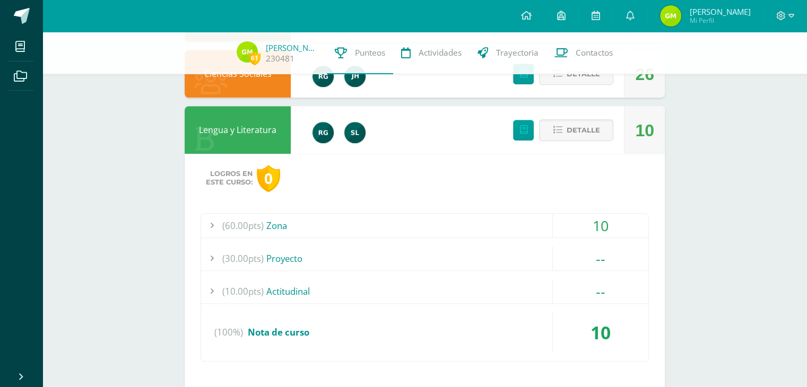
click at [301, 230] on div "(60.00pts) Zona" at bounding box center [424, 226] width 447 height 24
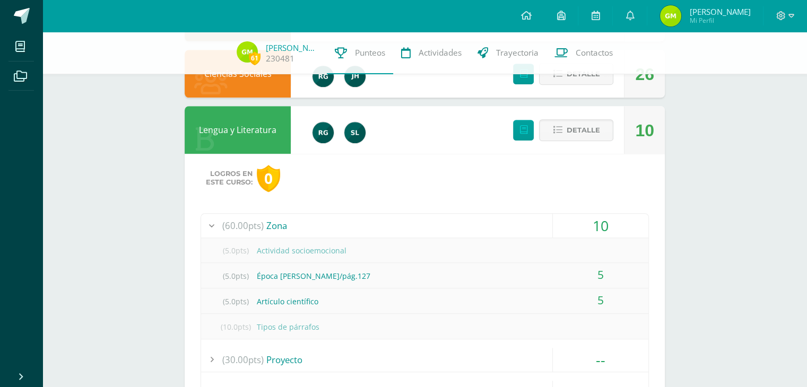
click at [301, 230] on div "(60.00pts) Zona" at bounding box center [424, 226] width 447 height 24
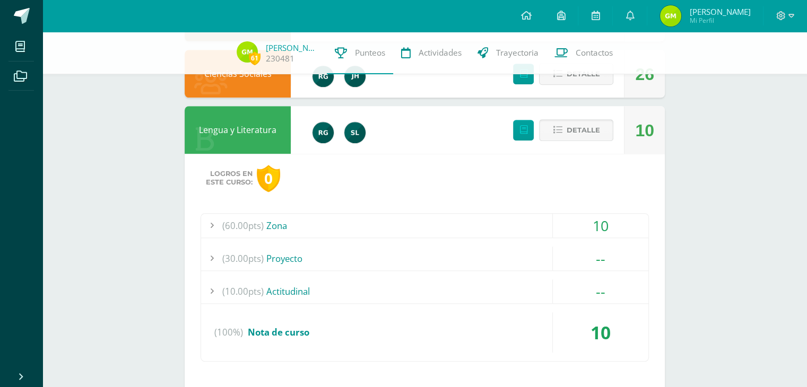
click at [584, 120] on span "Detalle" at bounding box center [582, 130] width 33 height 20
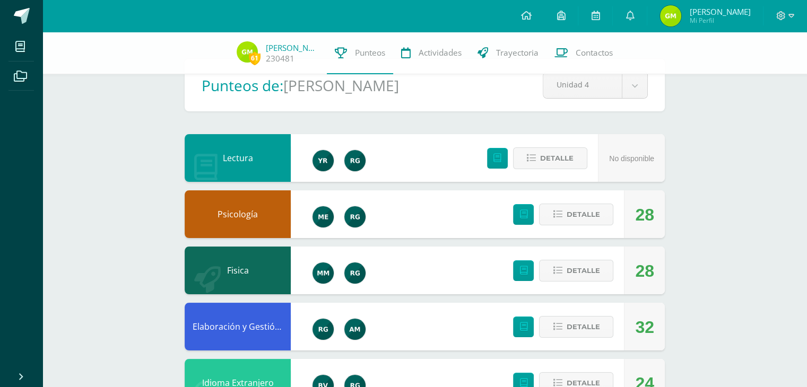
scroll to position [0, 0]
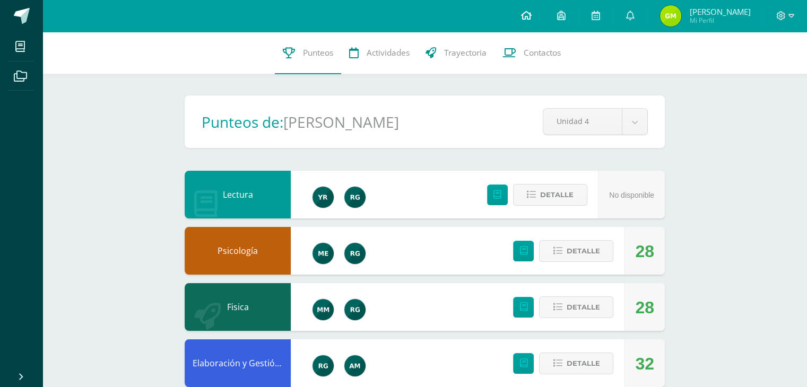
click at [531, 11] on icon at bounding box center [525, 16] width 11 height 10
